Goal: Task Accomplishment & Management: Use online tool/utility

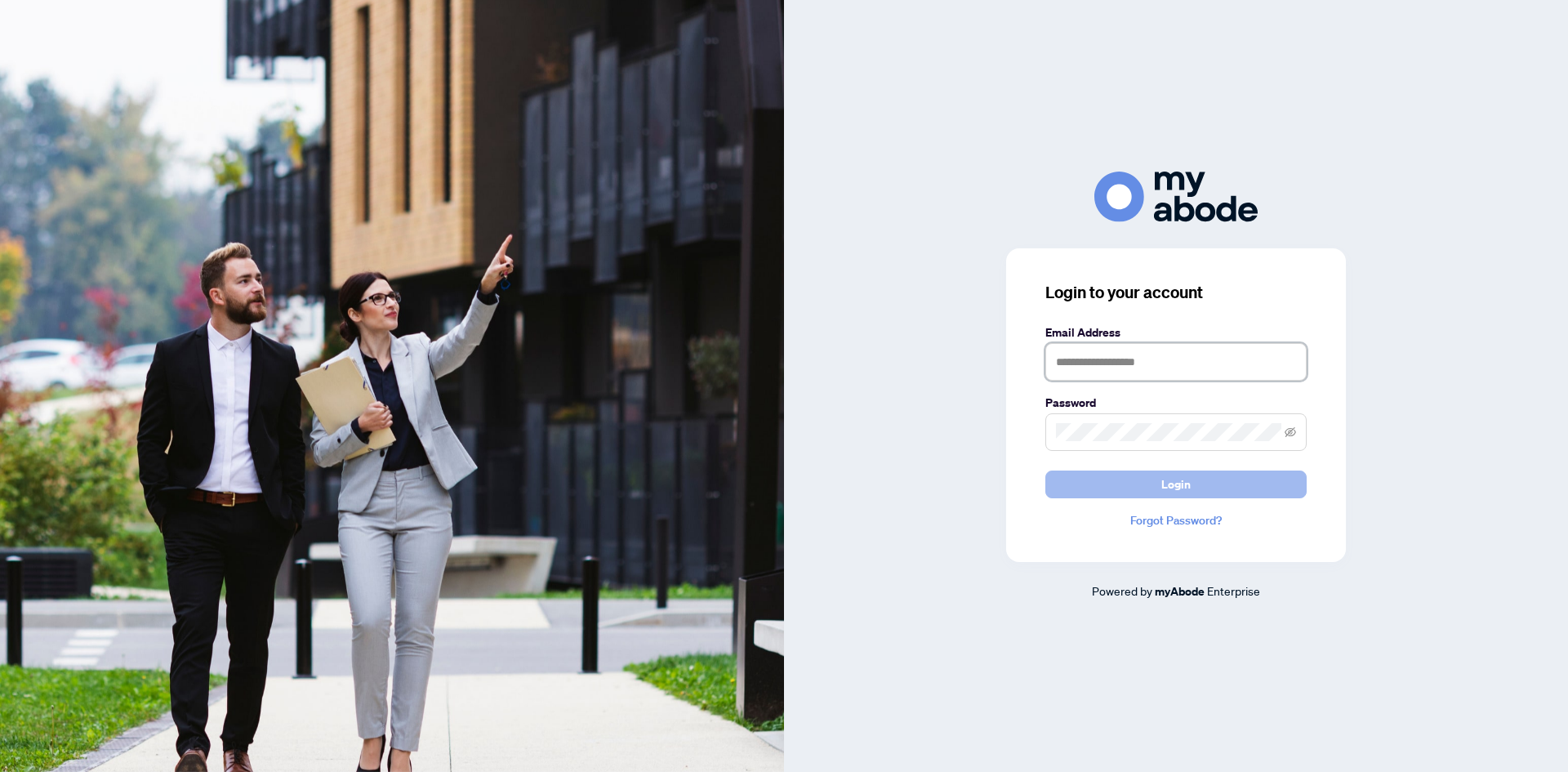
type input "**********"
click at [1126, 482] on button "Login" at bounding box center [1176, 484] width 261 height 27
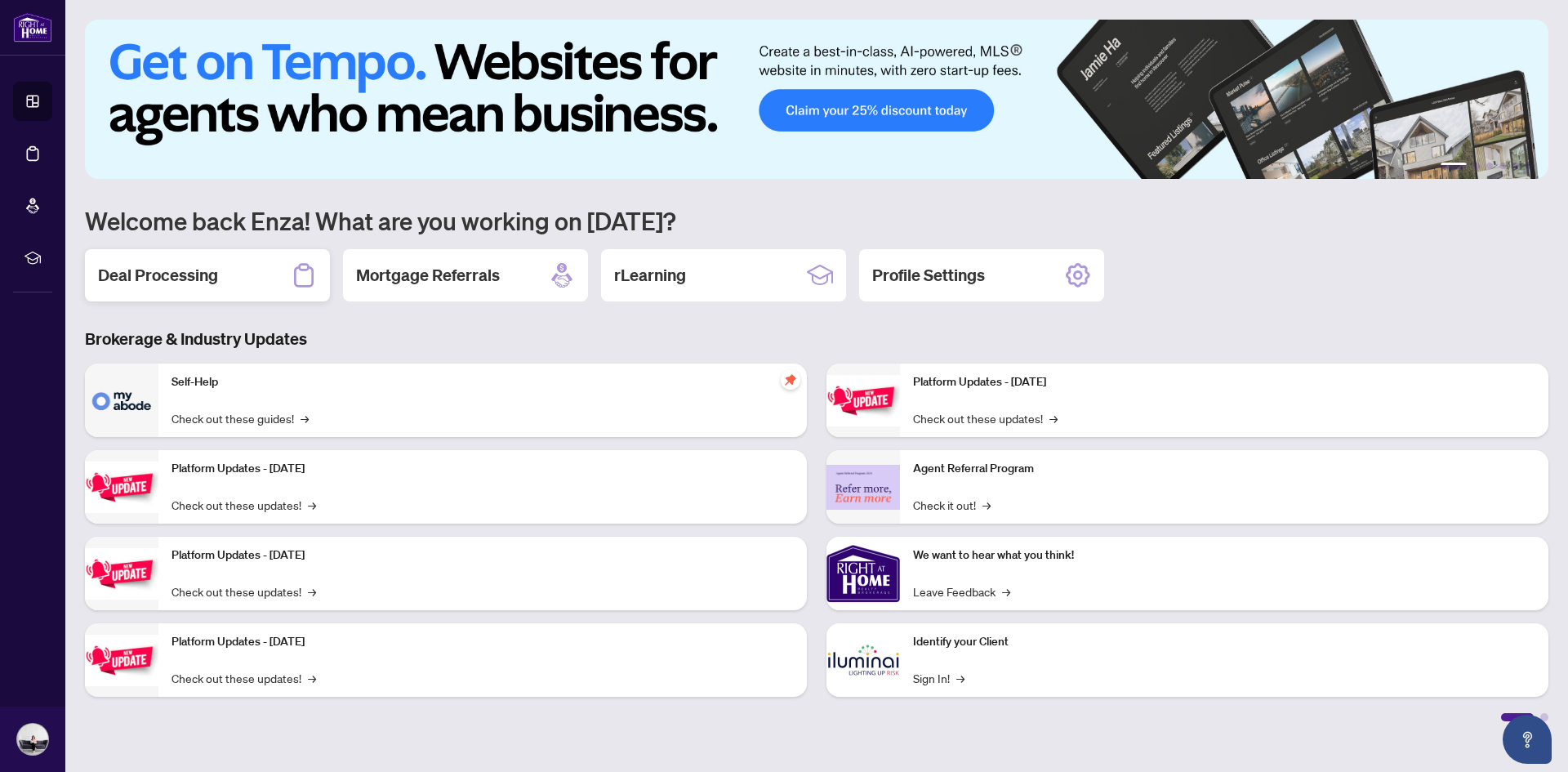
click at [214, 269] on h2 "Deal Processing" at bounding box center [158, 275] width 120 height 22
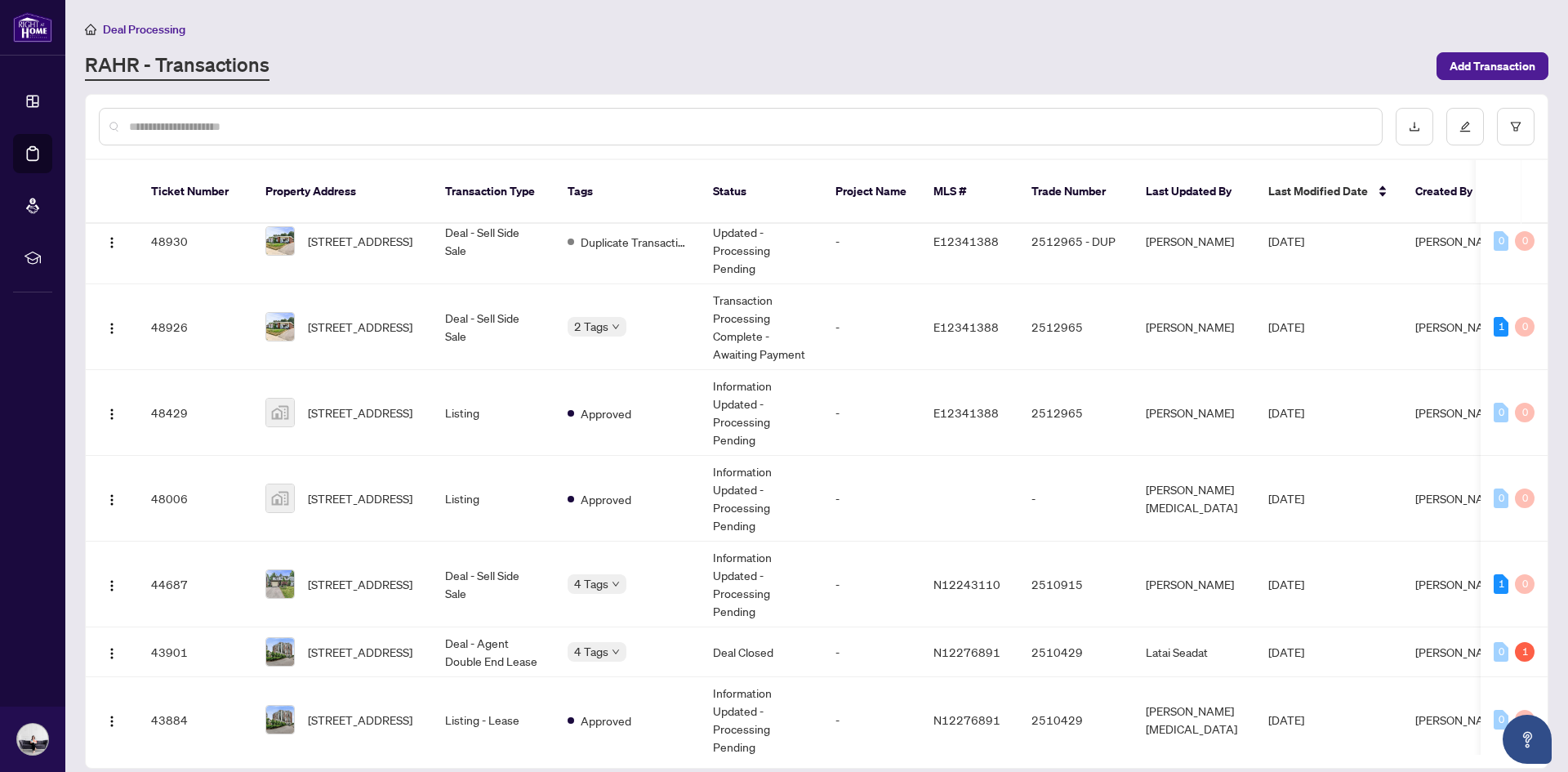
scroll to position [874, 0]
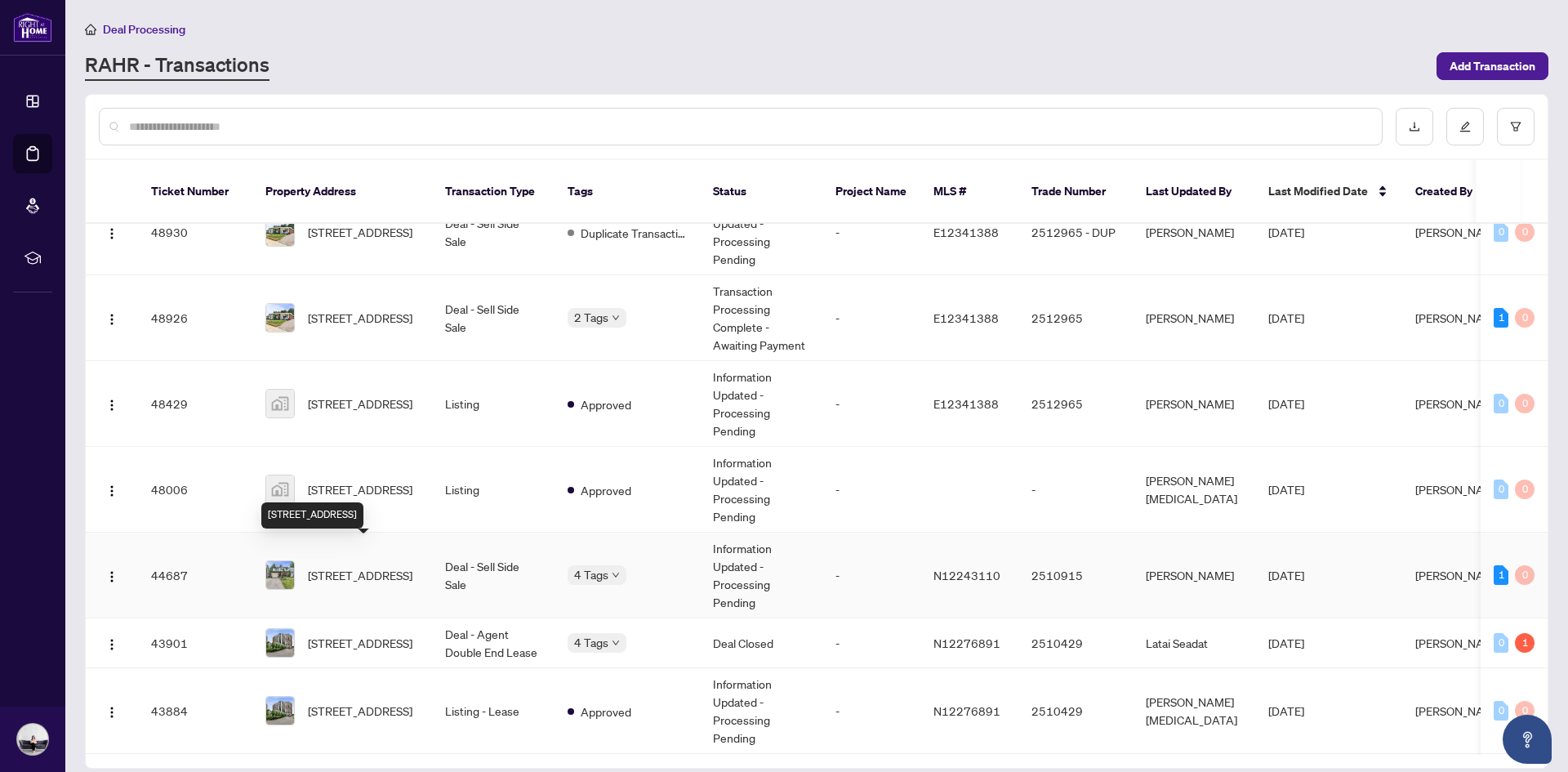
click at [374, 566] on span "[STREET_ADDRESS]" at bounding box center [360, 575] width 104 height 18
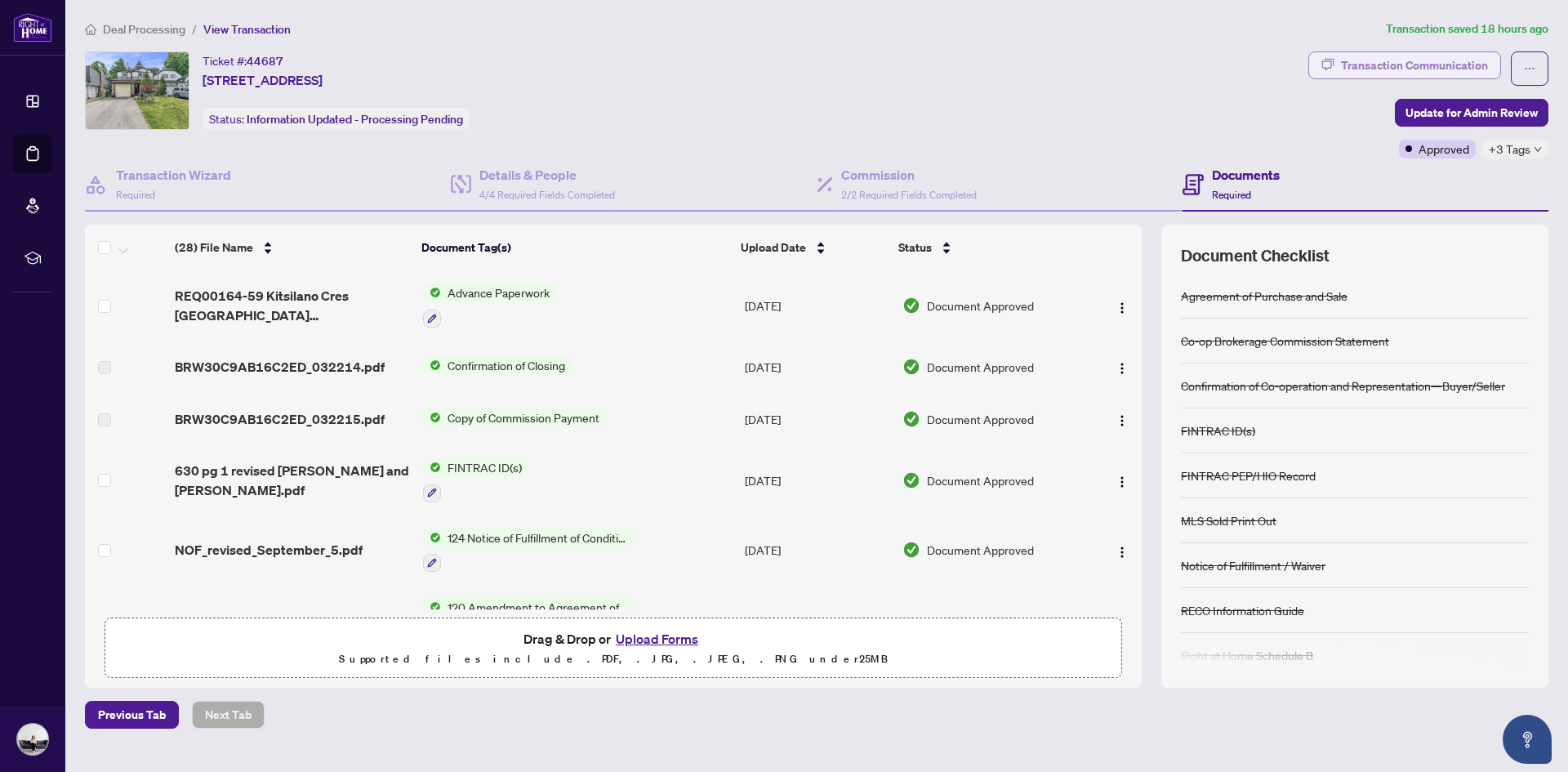
click at [1448, 63] on div "Transaction Communication" at bounding box center [1414, 65] width 147 height 26
